Goal: Task Accomplishment & Management: Manage account settings

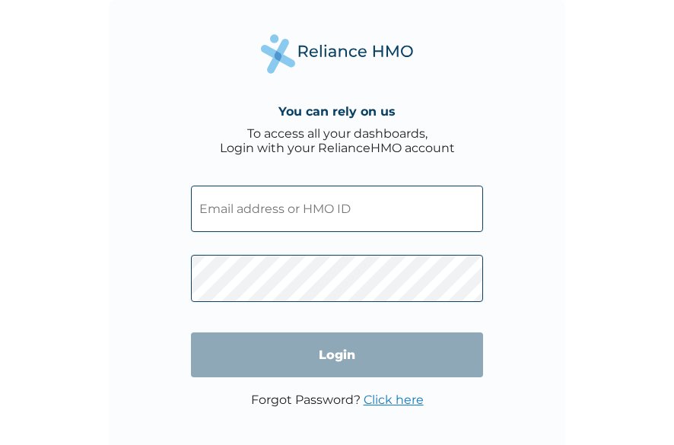
type input "QFA/10128/A"
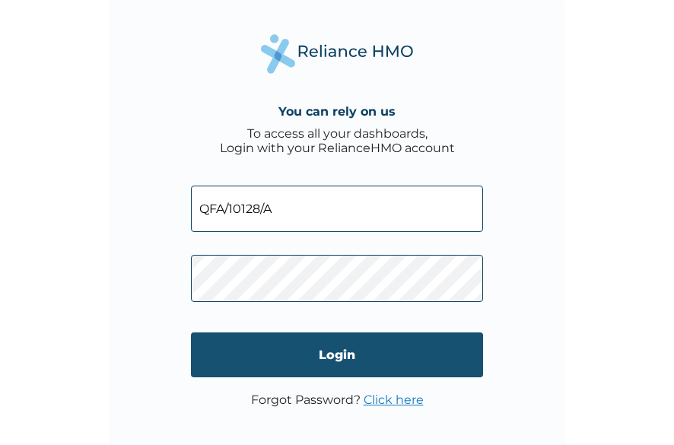
click at [371, 352] on input "Login" at bounding box center [337, 354] width 292 height 45
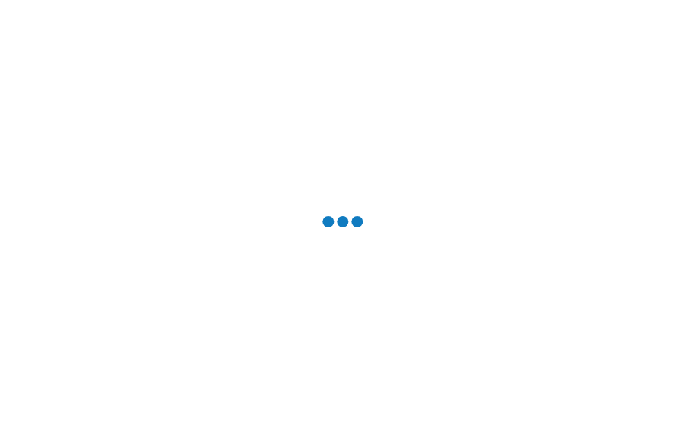
click at [558, 350] on div at bounding box center [342, 222] width 685 height 445
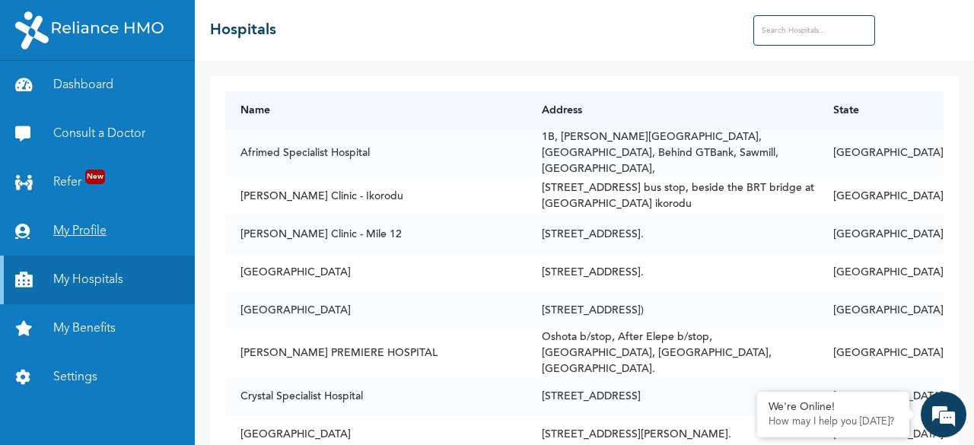
click at [87, 229] on link "My Profile" at bounding box center [97, 231] width 195 height 49
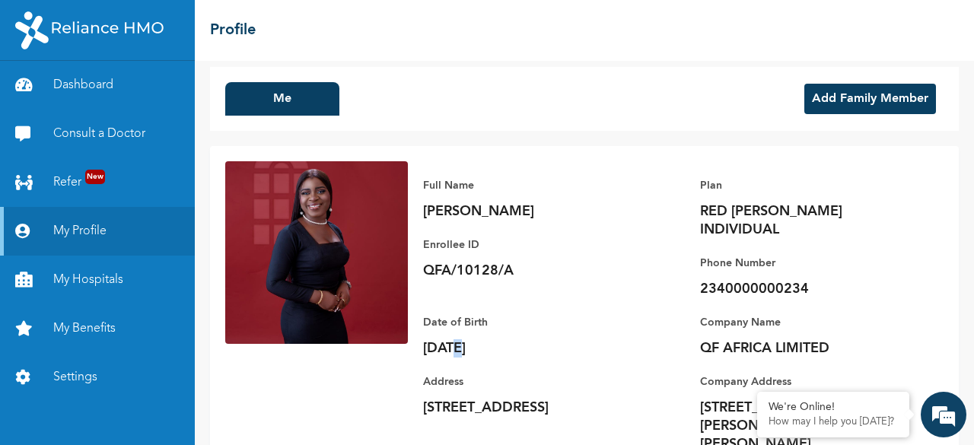
scroll to position [9, 0]
click at [463, 314] on div "Date of Birth [DEMOGRAPHIC_DATA]" at bounding box center [529, 335] width 213 height 44
click at [466, 339] on p "[DATE]" at bounding box center [529, 348] width 213 height 18
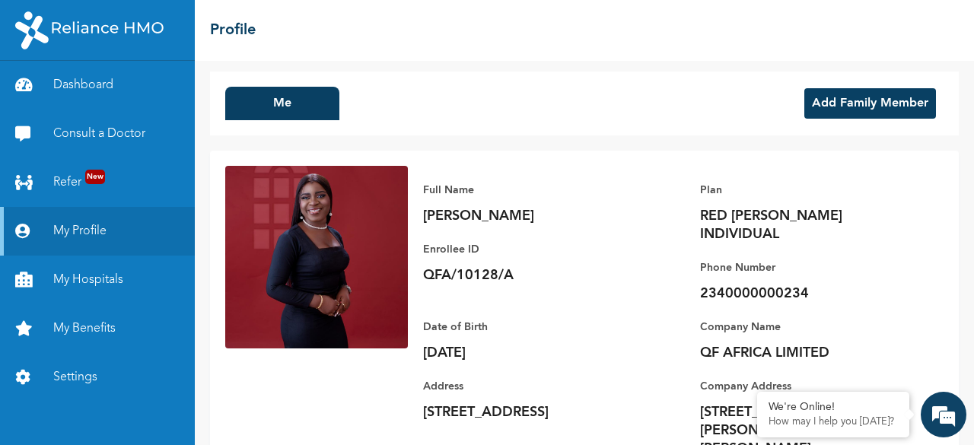
scroll to position [0, 0]
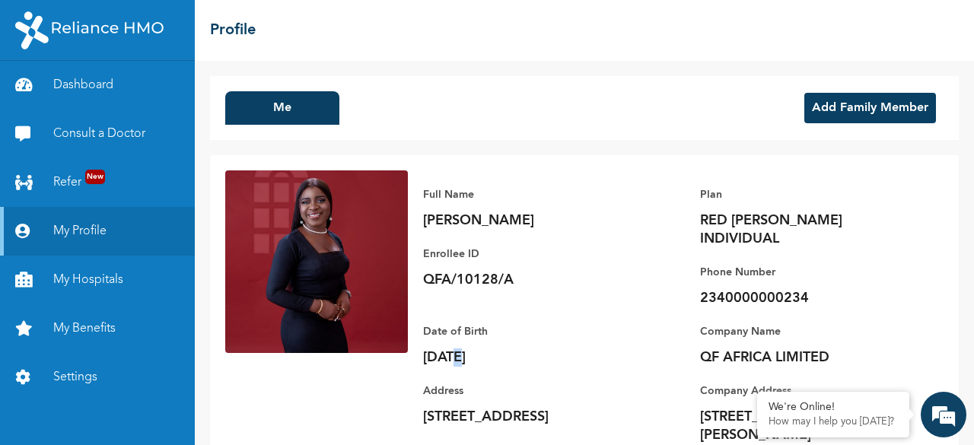
click at [351, 414] on div "Full Name [PERSON_NAME] Enrollee ID QFA/10128/A Plan RED [PERSON_NAME] INDIVIDU…" at bounding box center [584, 324] width 749 height 338
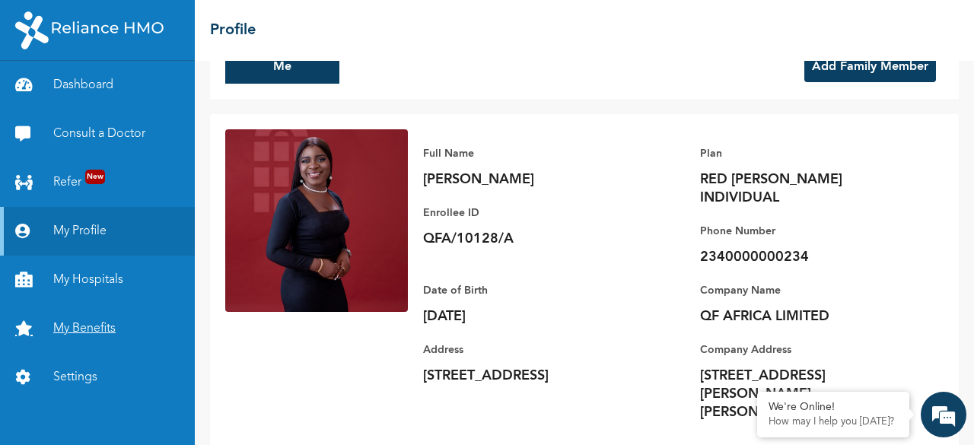
click at [91, 332] on link "My Benefits" at bounding box center [97, 328] width 195 height 49
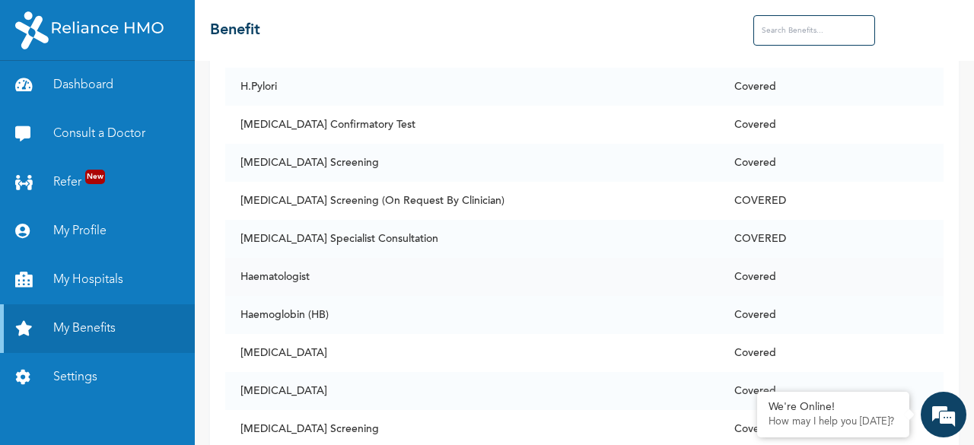
scroll to position [4412, 0]
